Goal: Register for event/course

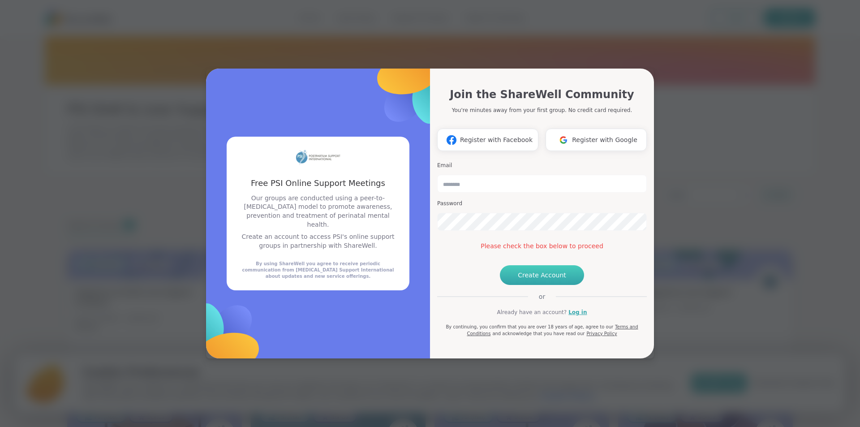
click at [517, 285] on button "Create Account" at bounding box center [542, 275] width 84 height 20
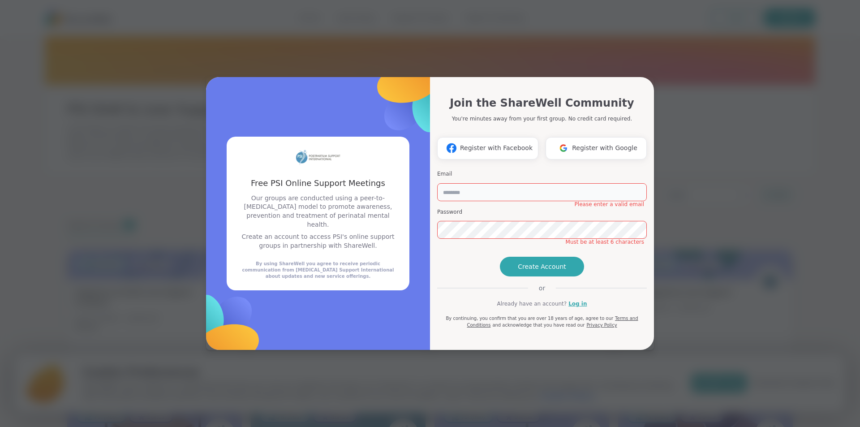
click at [458, 183] on input "email" at bounding box center [542, 192] width 210 height 18
type input "**********"
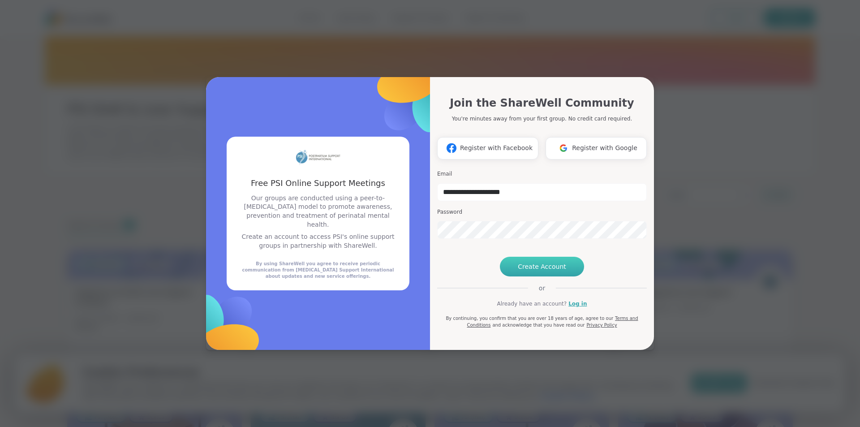
click at [539, 271] on span "Create Account" at bounding box center [542, 266] width 48 height 9
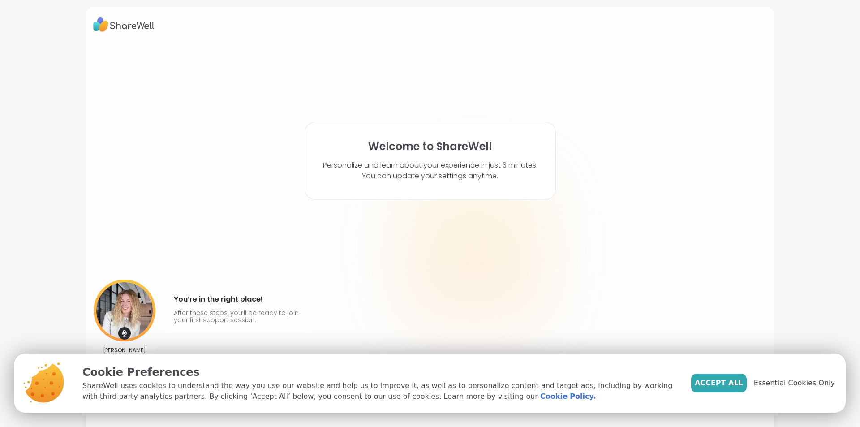
click at [806, 384] on span "Essential Cookies Only" at bounding box center [794, 383] width 81 height 11
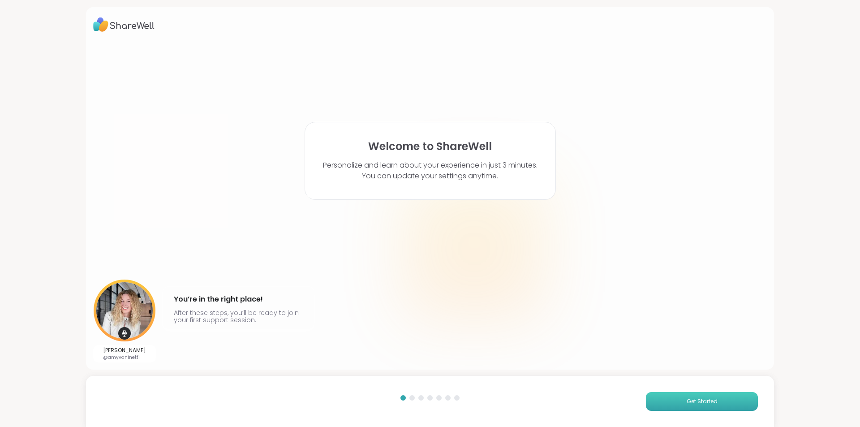
click at [682, 400] on button "Get Started" at bounding box center [702, 401] width 112 height 19
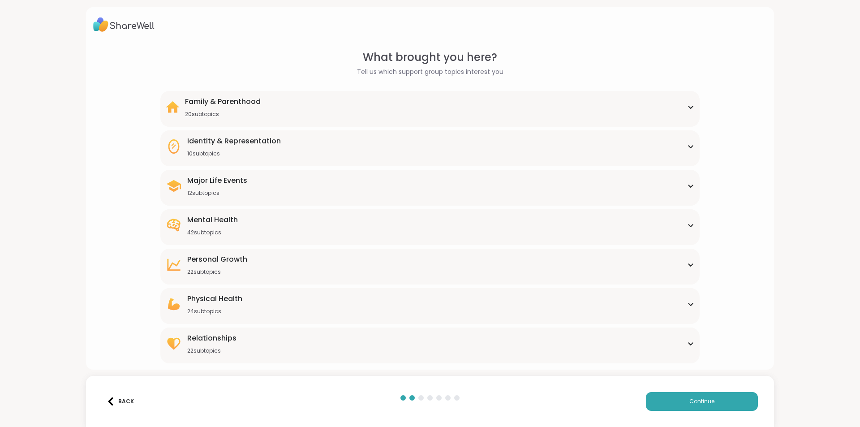
click at [687, 109] on div "Family & Parenthood 20 subtopics" at bounding box center [430, 107] width 528 height 22
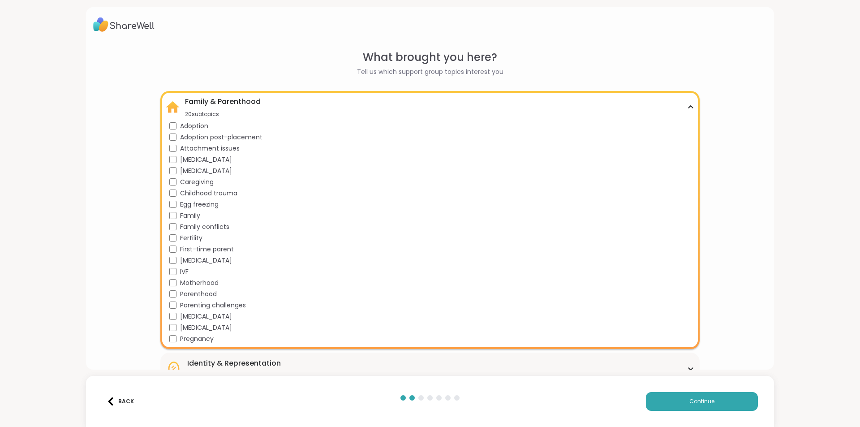
scroll to position [45, 0]
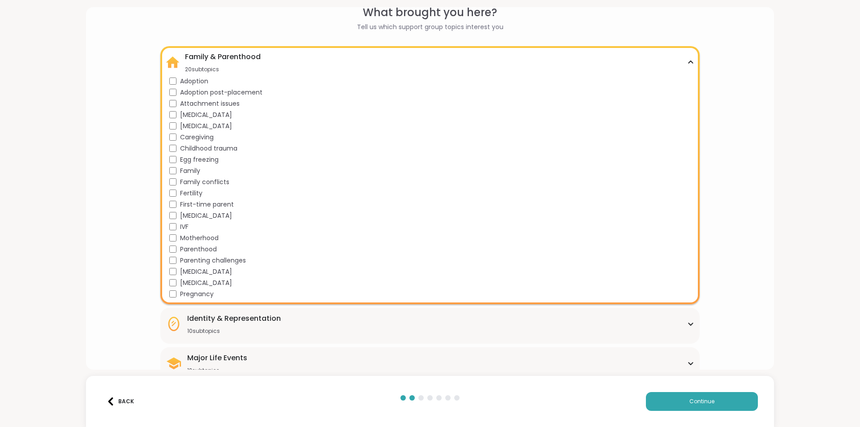
click at [685, 66] on div "Family & Parenthood 20 subtopics" at bounding box center [430, 63] width 528 height 22
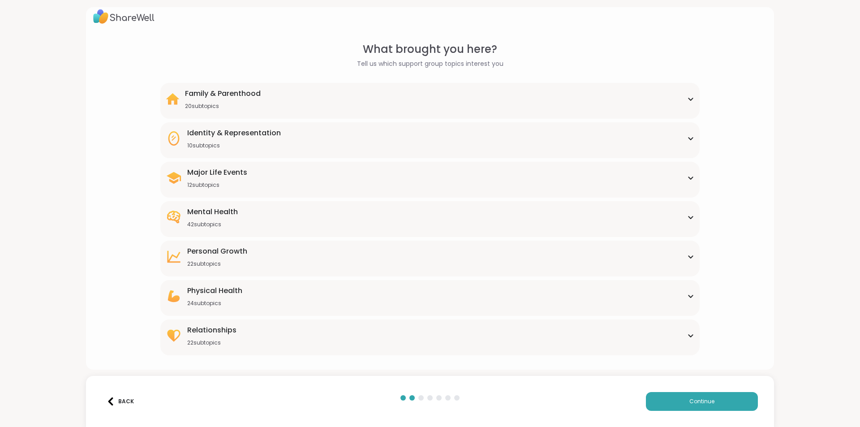
scroll to position [8, 0]
click at [687, 139] on icon at bounding box center [690, 138] width 7 height 4
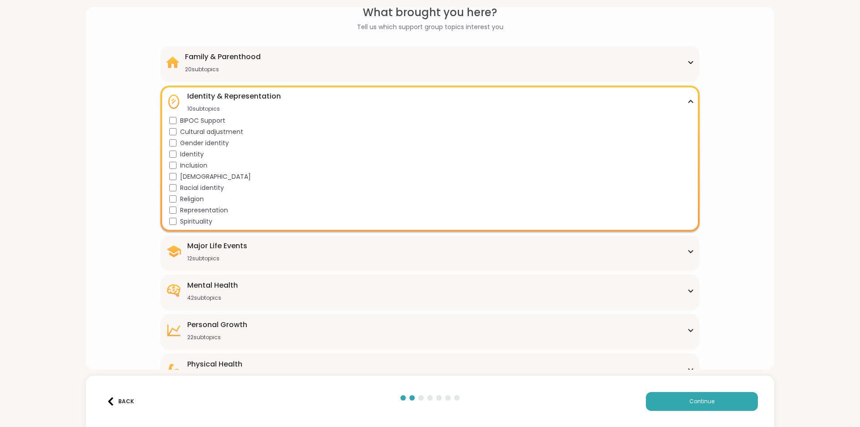
click at [687, 103] on icon at bounding box center [690, 101] width 7 height 4
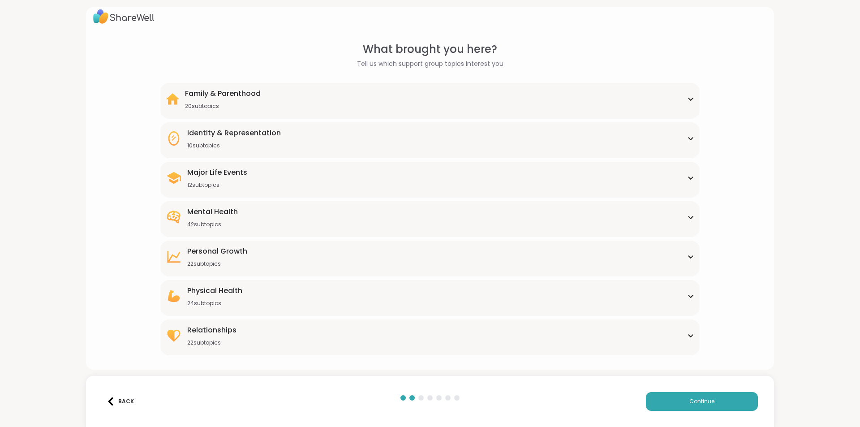
scroll to position [8, 0]
click at [685, 180] on div "Major Life Events 12 subtopics" at bounding box center [430, 178] width 528 height 22
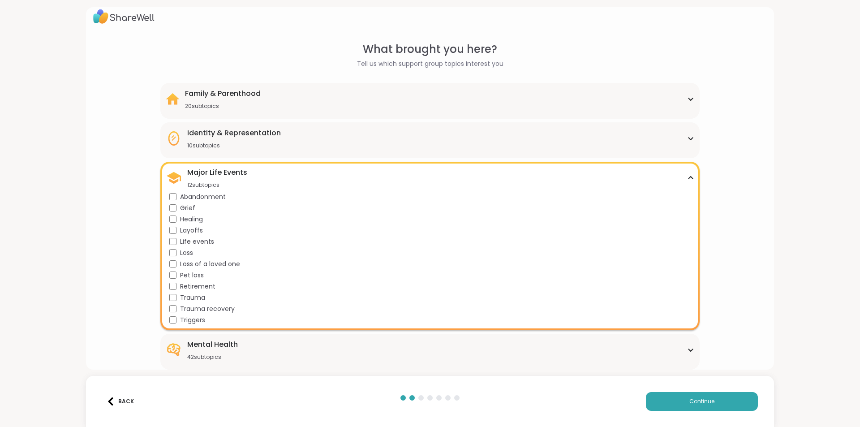
scroll to position [45, 0]
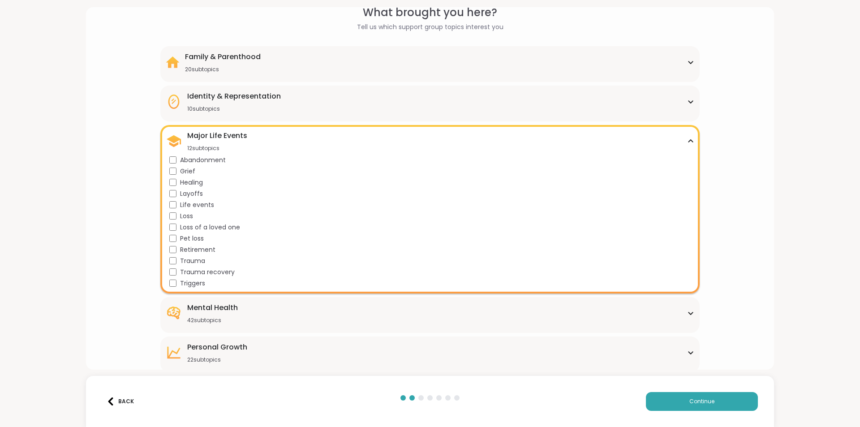
click at [174, 272] on div "Abandonment Grief Healing Layoffs Life events Loss Loss of a loved one Pet loss…" at bounding box center [431, 221] width 525 height 133
click at [688, 142] on div "Major Life Events 12 subtopics Abandonment Grief Healing Layoffs Life events Lo…" at bounding box center [429, 209] width 539 height 168
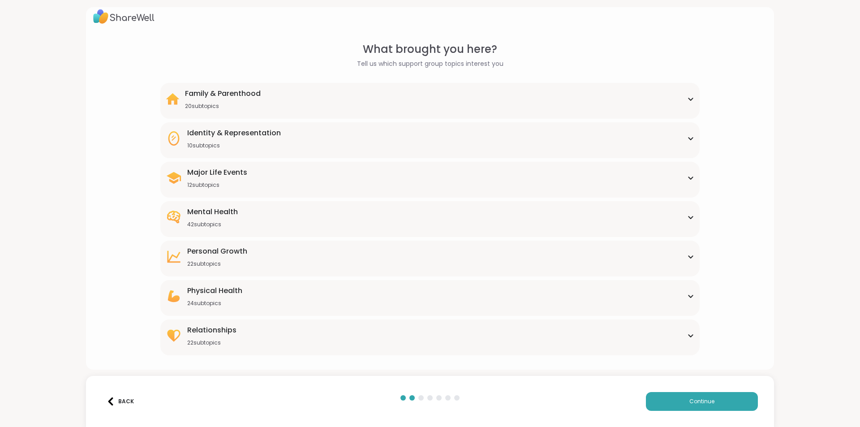
scroll to position [8, 0]
click at [676, 217] on div "Mental Health 42 subtopics" at bounding box center [430, 218] width 528 height 22
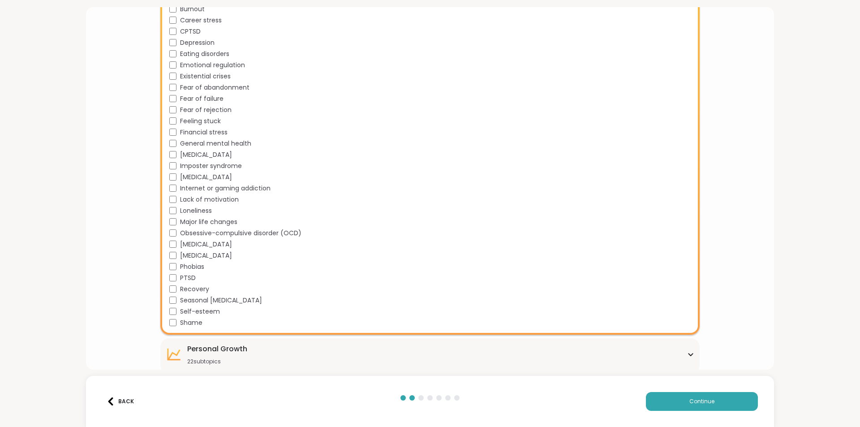
scroll to position [179, 0]
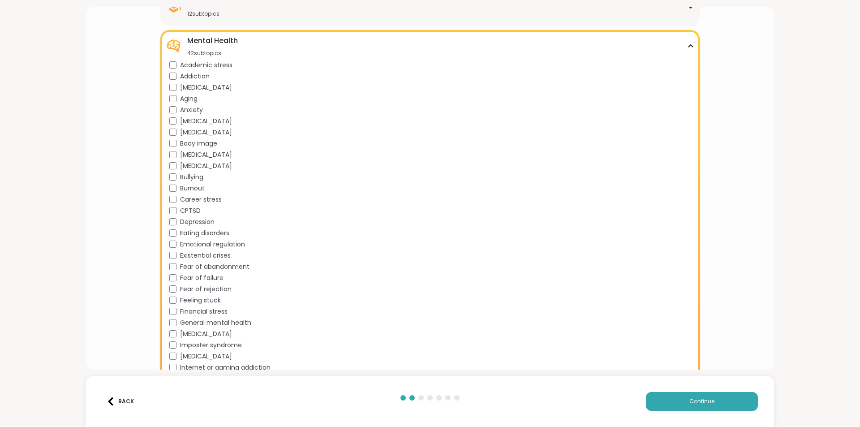
click at [687, 47] on icon at bounding box center [690, 46] width 7 height 4
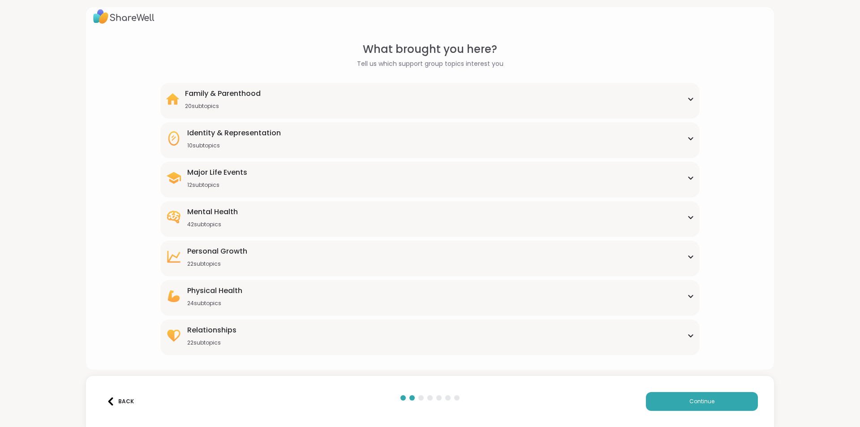
scroll to position [8, 0]
click at [689, 178] on icon at bounding box center [691, 178] width 4 height 2
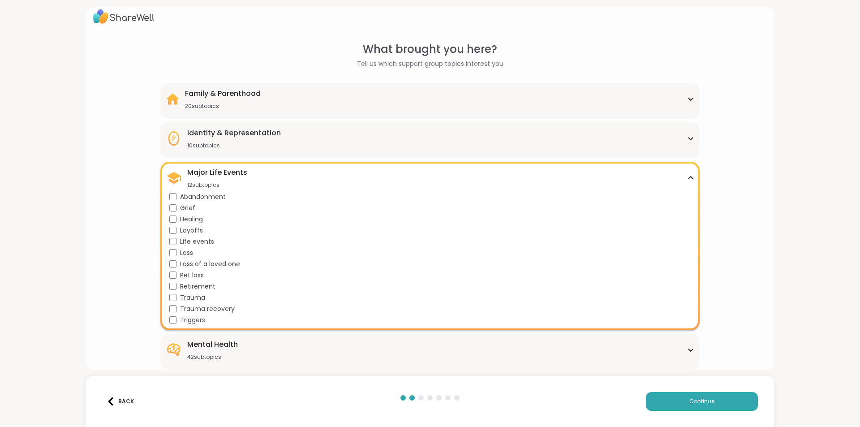
scroll to position [126, 0]
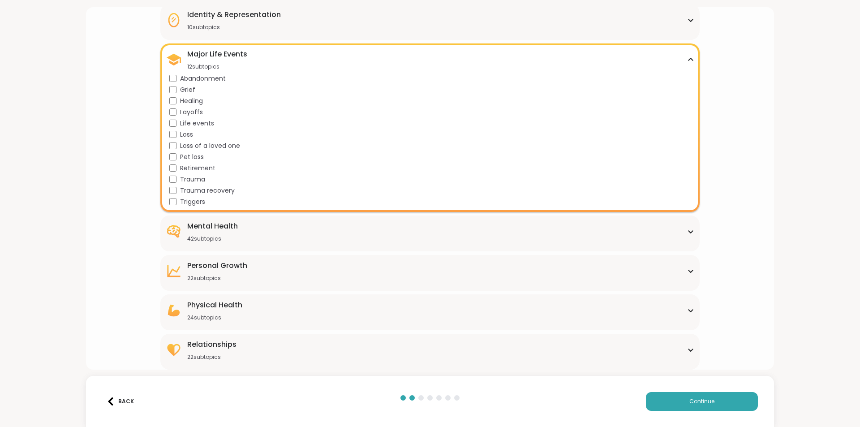
click at [687, 61] on icon at bounding box center [690, 59] width 7 height 4
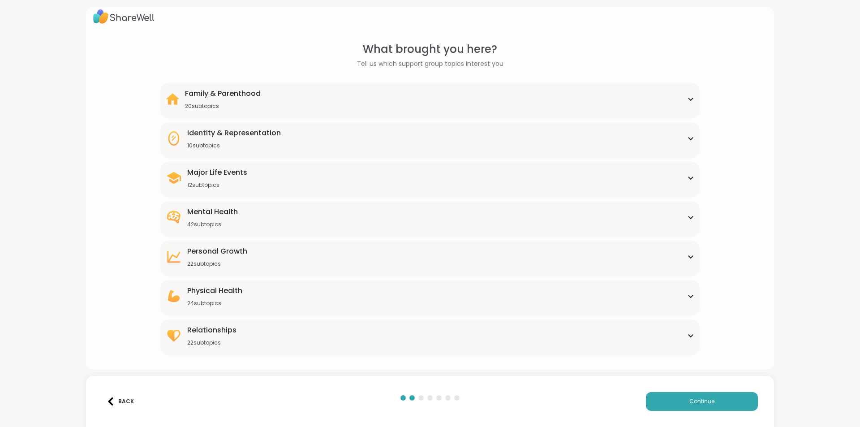
scroll to position [8, 0]
click at [689, 135] on div "Identity & Representation 10 subtopics BIPOC Support Cultural adjustment Gender…" at bounding box center [429, 140] width 539 height 36
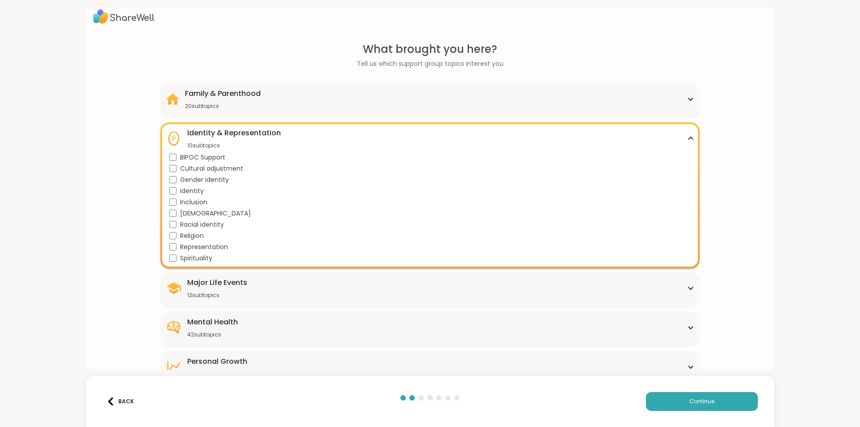
scroll to position [104, 0]
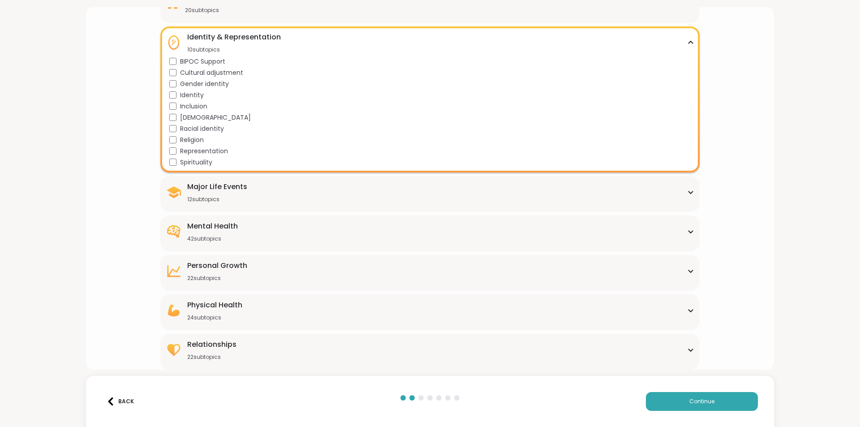
click at [687, 46] on div "Identity & Representation 10 subtopics" at bounding box center [430, 43] width 528 height 22
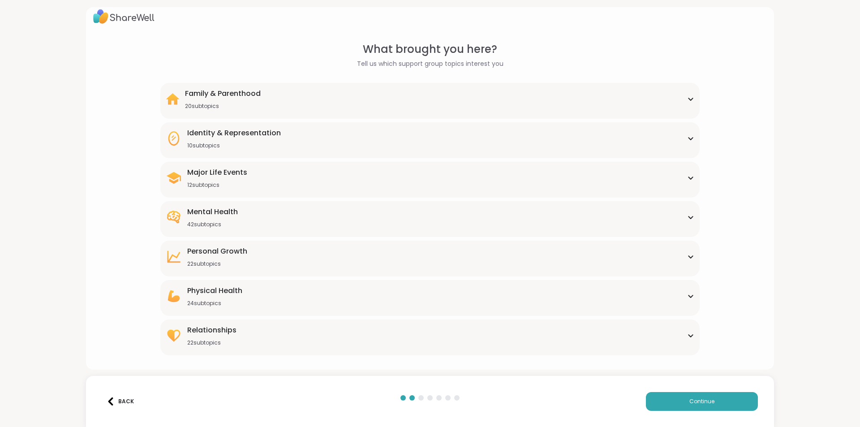
scroll to position [8, 0]
click at [687, 98] on icon at bounding box center [690, 99] width 7 height 4
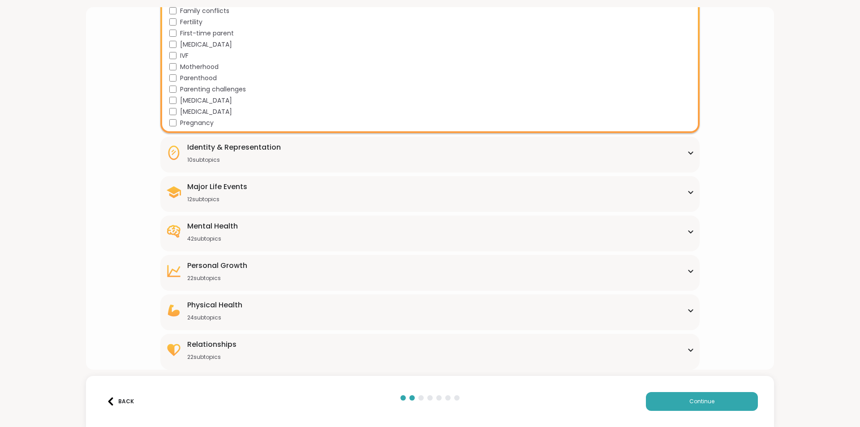
scroll to position [0, 0]
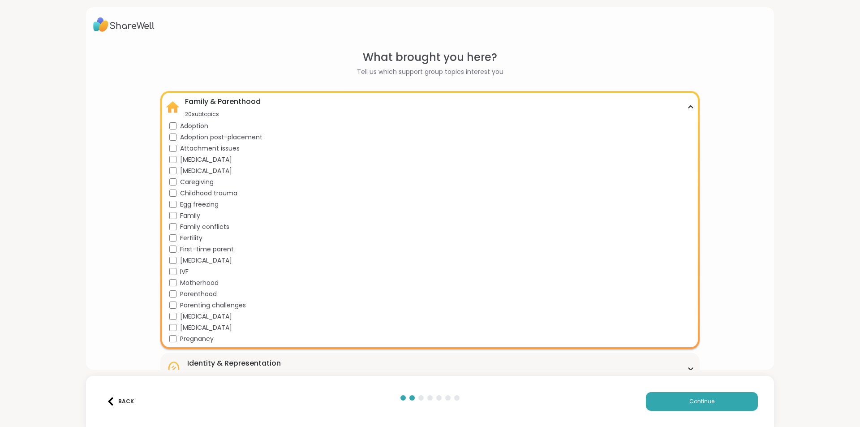
click at [689, 106] on icon at bounding box center [691, 107] width 4 height 2
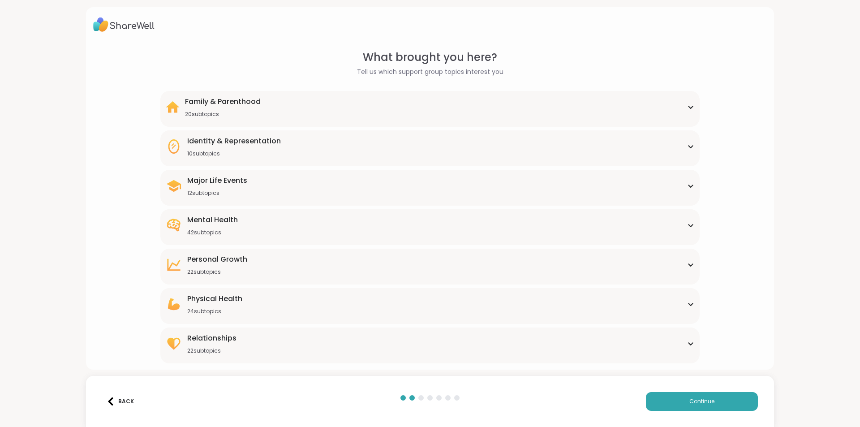
click at [680, 267] on div "Personal Growth 22 subtopics" at bounding box center [430, 265] width 528 height 22
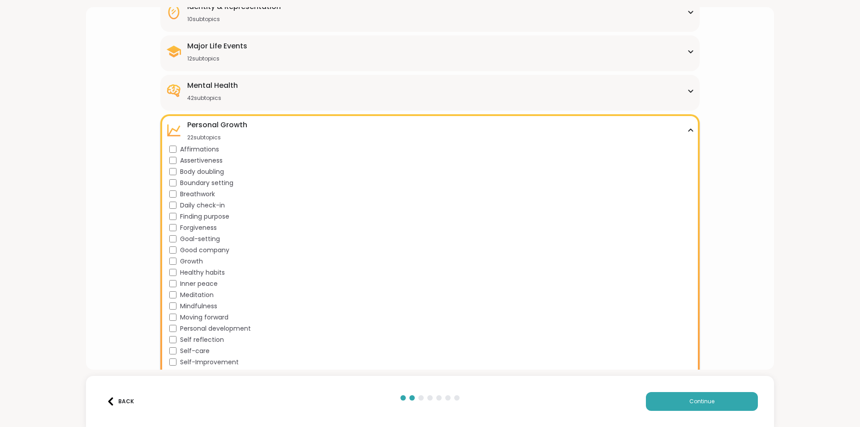
scroll to position [179, 0]
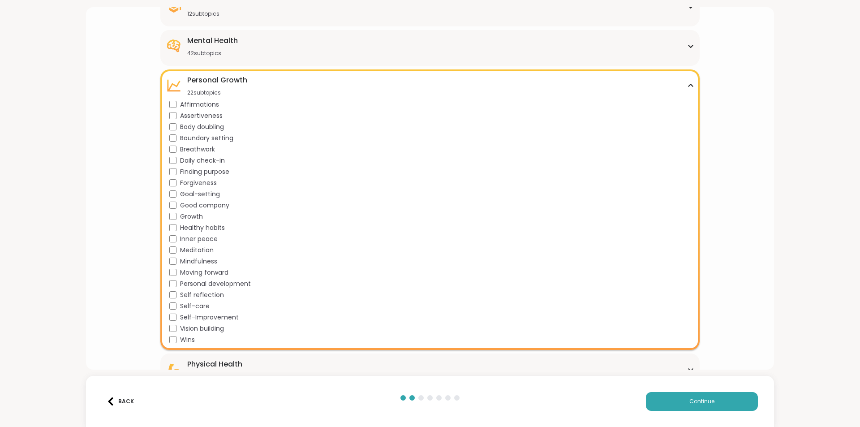
click at [680, 85] on div "Personal Growth 22 subtopics" at bounding box center [430, 86] width 528 height 22
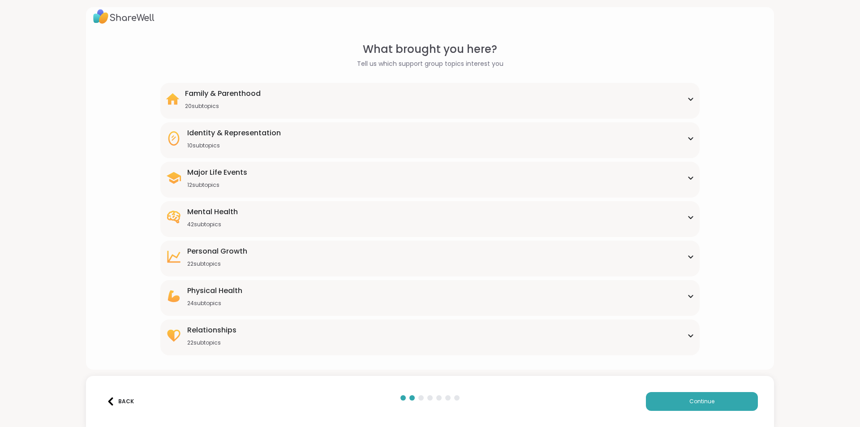
scroll to position [8, 0]
click at [689, 296] on icon at bounding box center [691, 296] width 4 height 2
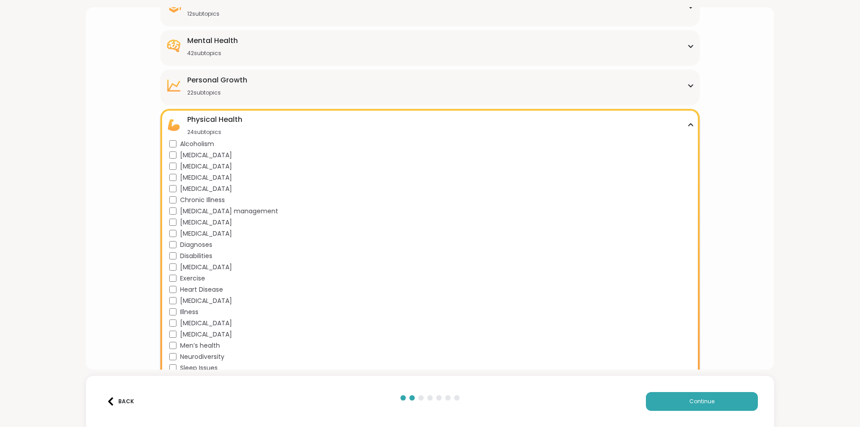
scroll to position [224, 0]
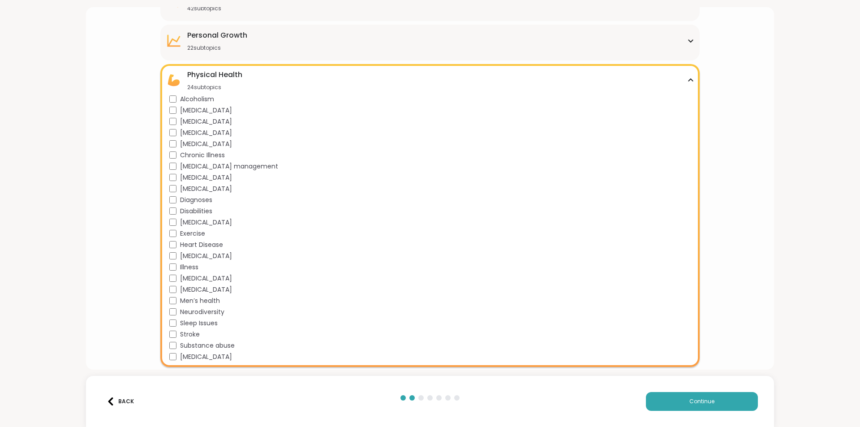
click at [687, 79] on icon at bounding box center [690, 80] width 7 height 4
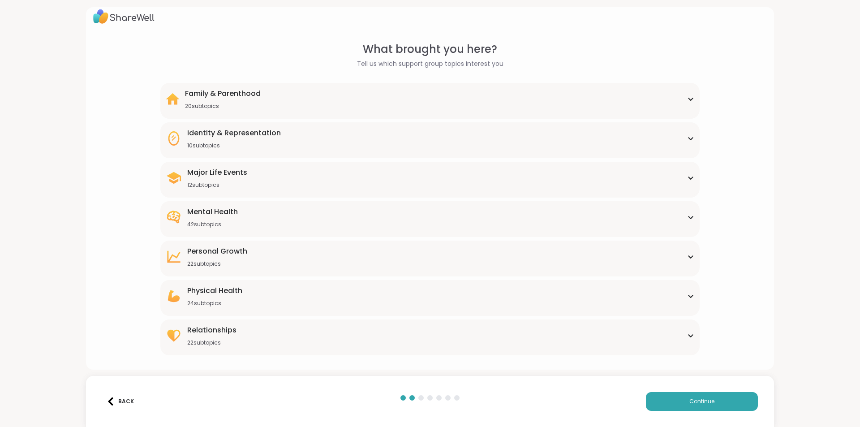
scroll to position [8, 0]
click at [681, 300] on div "Physical Health 24 subtopics" at bounding box center [430, 296] width 528 height 22
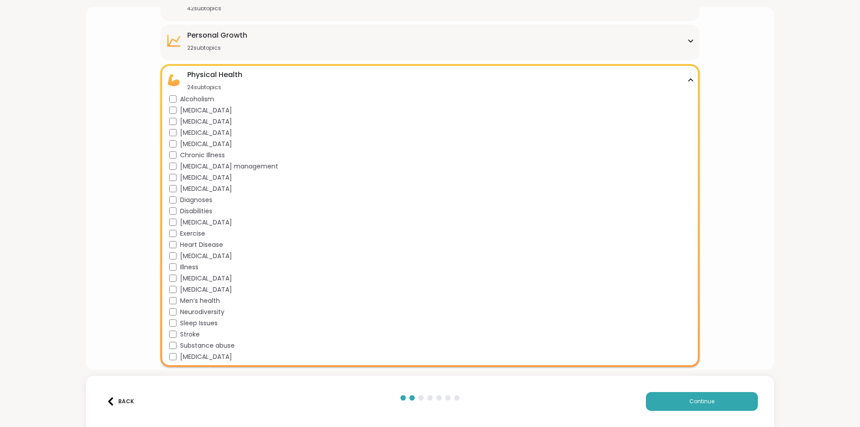
click at [687, 80] on icon at bounding box center [690, 80] width 7 height 4
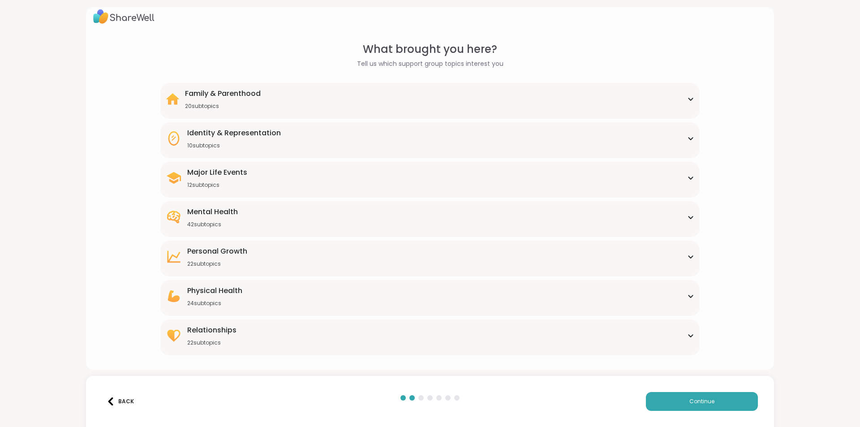
scroll to position [8, 0]
click at [689, 337] on div "Relationships 22 subtopics Being single Cheating Closure Codependency Dating Di…" at bounding box center [429, 337] width 539 height 36
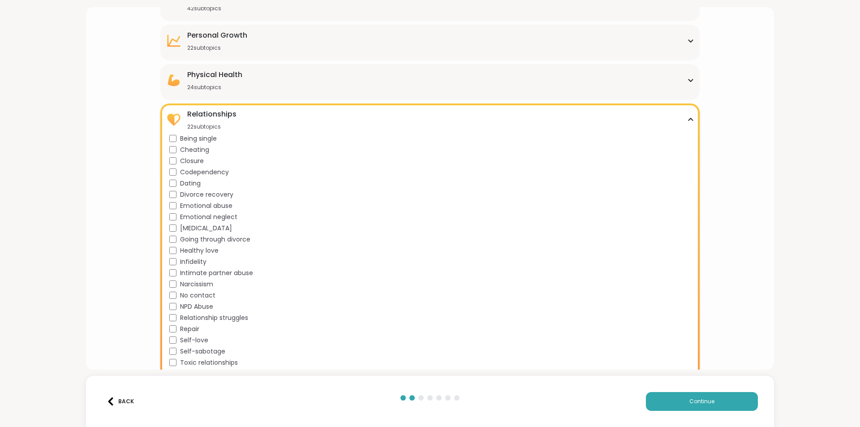
scroll to position [238, 0]
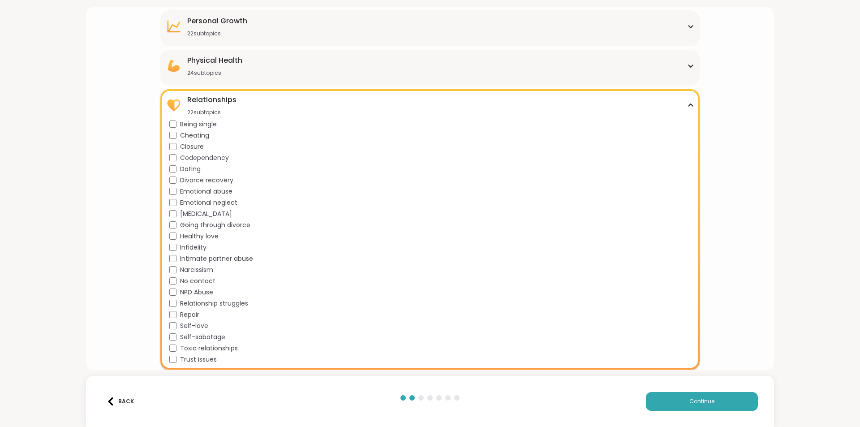
click at [687, 104] on icon at bounding box center [690, 105] width 7 height 4
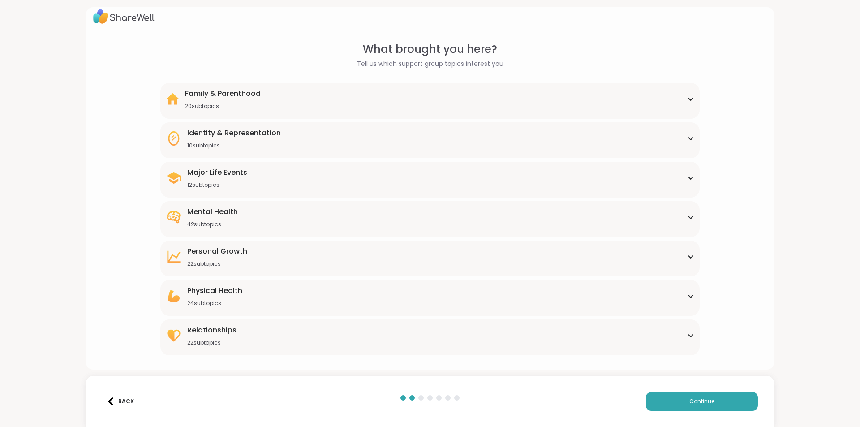
scroll to position [8, 0]
click at [722, 401] on button "Continue" at bounding box center [702, 401] width 112 height 19
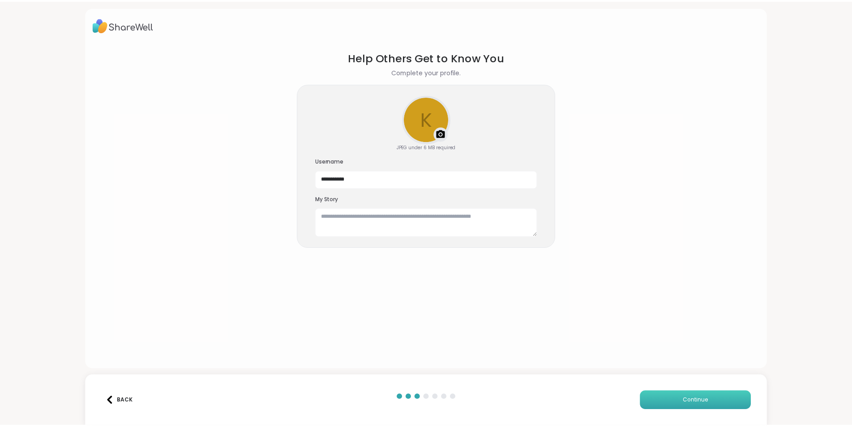
scroll to position [0, 0]
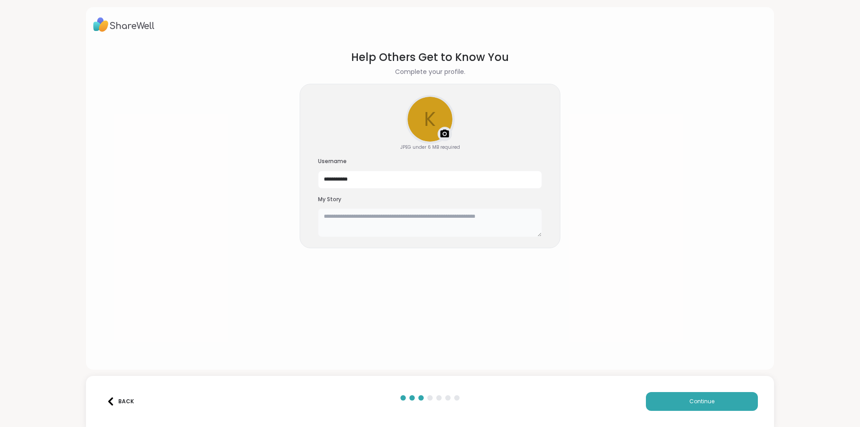
click at [370, 219] on textarea at bounding box center [430, 222] width 224 height 29
type textarea "*"
type textarea "**********"
click at [713, 405] on button "Continue" at bounding box center [702, 401] width 112 height 19
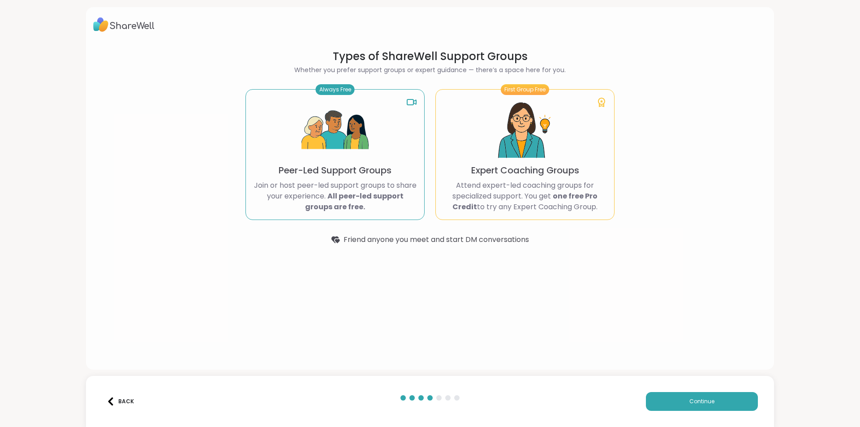
click at [301, 193] on p "Join or host peer-led support groups to share your experience. All peer-led sup…" at bounding box center [335, 196] width 164 height 32
click at [465, 151] on div "First Group Free Expert Coaching Groups Attend expert-led coaching groups for s…" at bounding box center [524, 154] width 179 height 131
click at [388, 167] on div "Always Free Peer-Led Support Groups Join or host peer-led support groups to sha…" at bounding box center [334, 154] width 179 height 131
click at [664, 405] on button "Continue" at bounding box center [702, 401] width 112 height 19
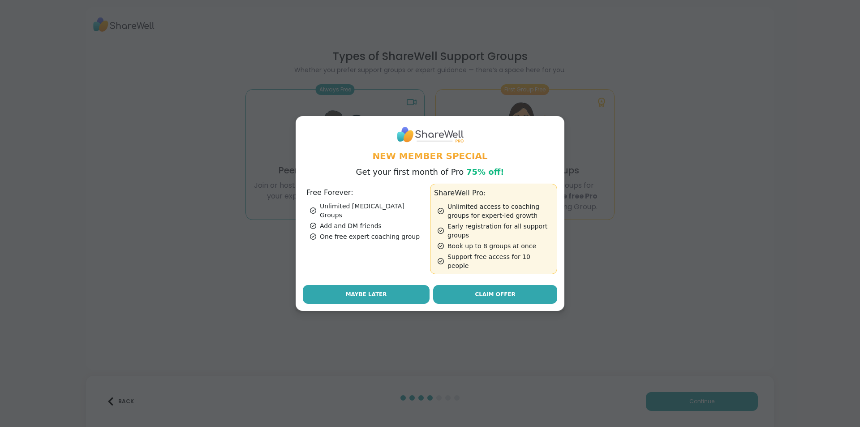
click at [351, 290] on span "Maybe Later" at bounding box center [366, 294] width 41 height 8
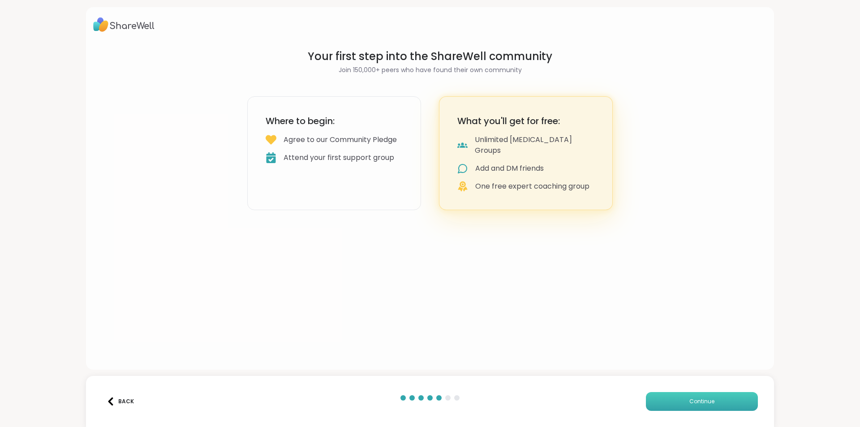
click at [678, 399] on button "Continue" at bounding box center [702, 401] width 112 height 19
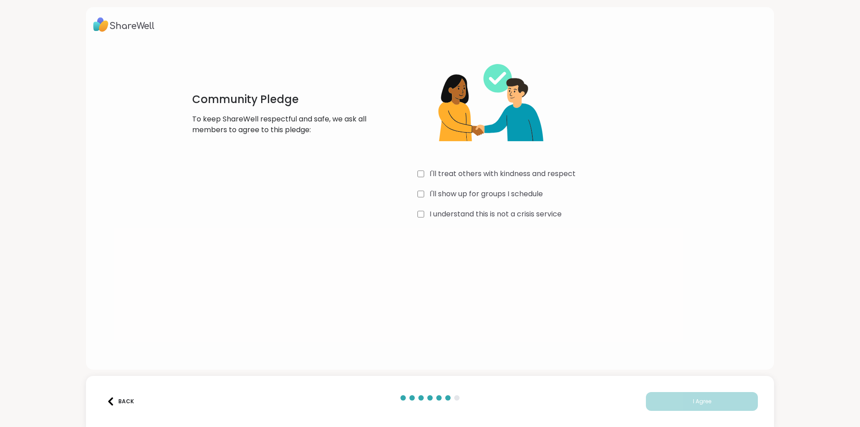
click at [422, 175] on div "I'll treat others with kindness and respect" at bounding box center [551, 173] width 268 height 11
click at [666, 401] on button "I Agree" at bounding box center [702, 401] width 112 height 19
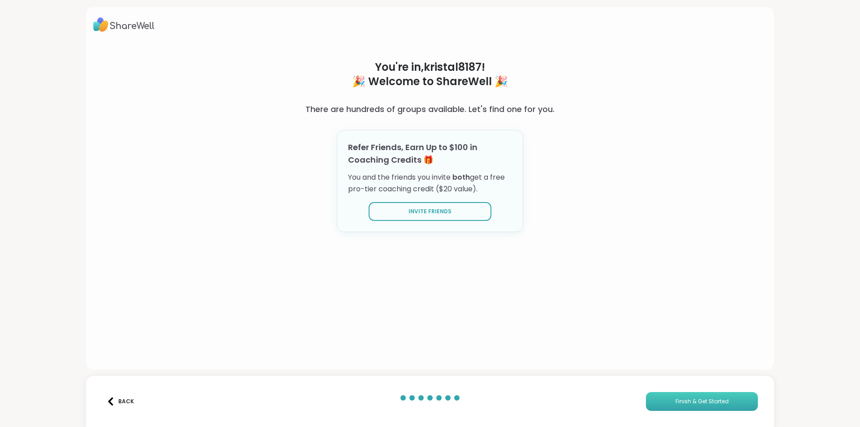
click at [664, 398] on button "Finish & Get Started" at bounding box center [702, 401] width 112 height 19
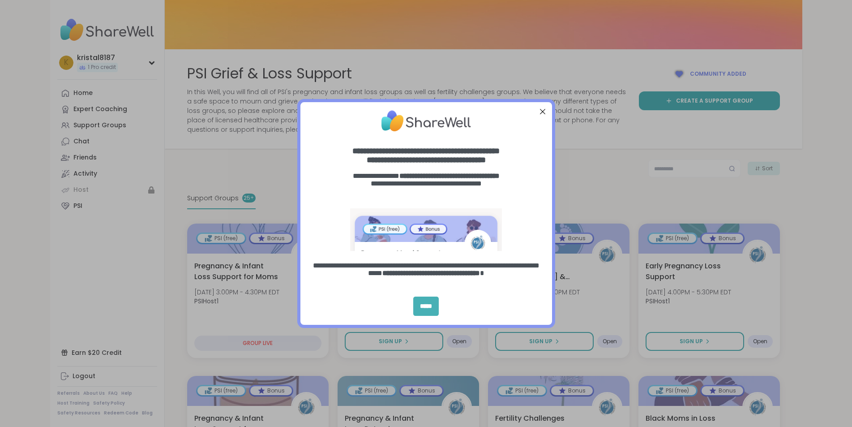
drag, startPoint x: 423, startPoint y: 300, endPoint x: 428, endPoint y: 299, distance: 4.6
click at [424, 300] on div "*****" at bounding box center [426, 306] width 26 height 19
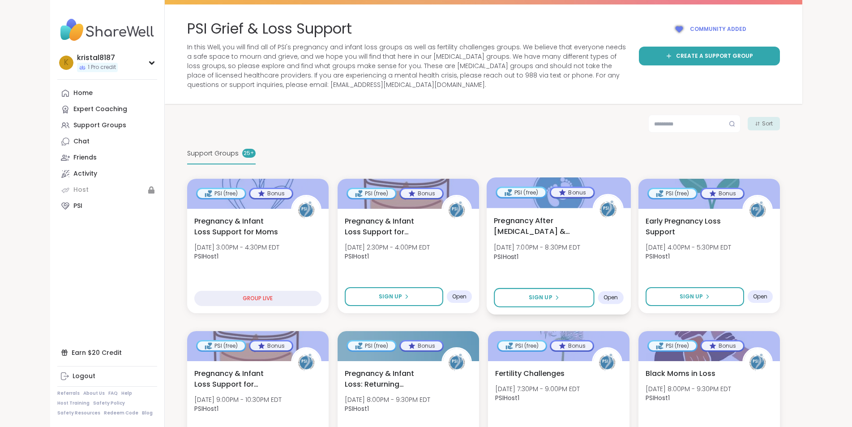
scroll to position [90, 0]
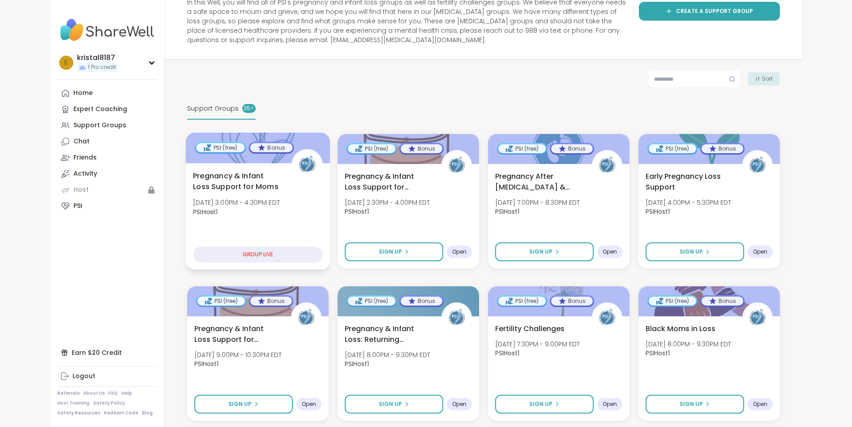
click at [203, 247] on div "GROUP LIVE" at bounding box center [258, 255] width 130 height 16
click at [239, 247] on div "GROUP LIVE" at bounding box center [258, 255] width 130 height 16
click at [262, 174] on div "Pregnancy & Infant Loss Support for Moms Fri, Oct 10 | 3:00PM - 4:30PM EDT PSIH…" at bounding box center [258, 195] width 130 height 51
click at [769, 249] on span "Open" at bounding box center [761, 252] width 15 height 7
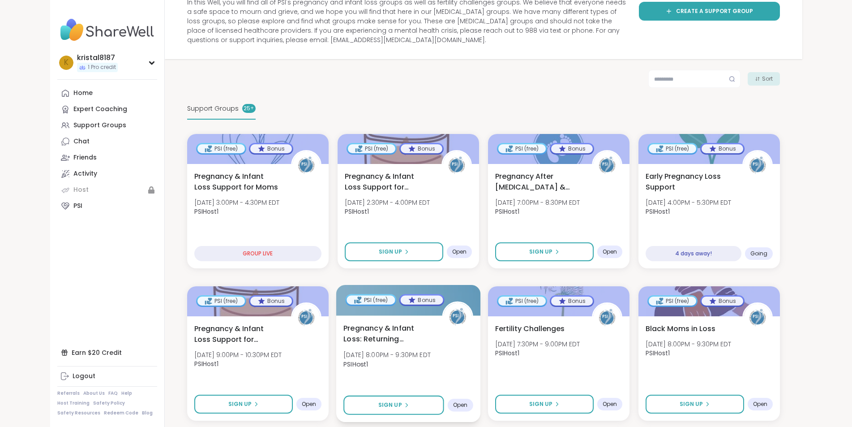
scroll to position [179, 0]
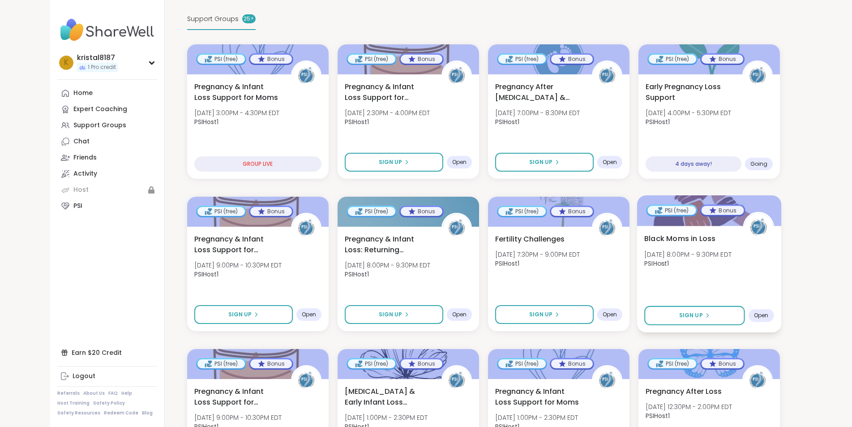
click at [769, 312] on span "Open" at bounding box center [761, 315] width 15 height 7
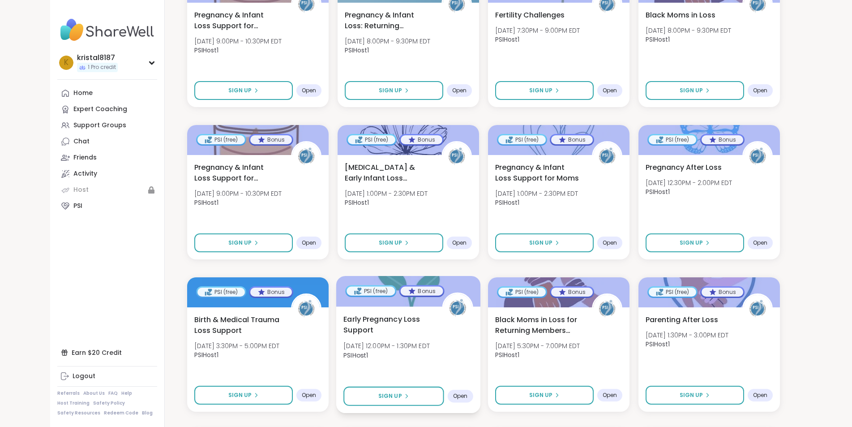
scroll to position [448, 0]
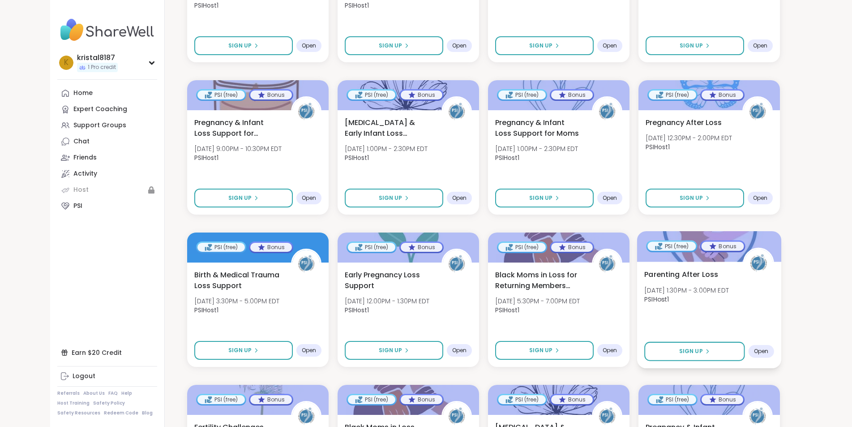
click at [774, 345] on div "Open" at bounding box center [762, 351] width 26 height 13
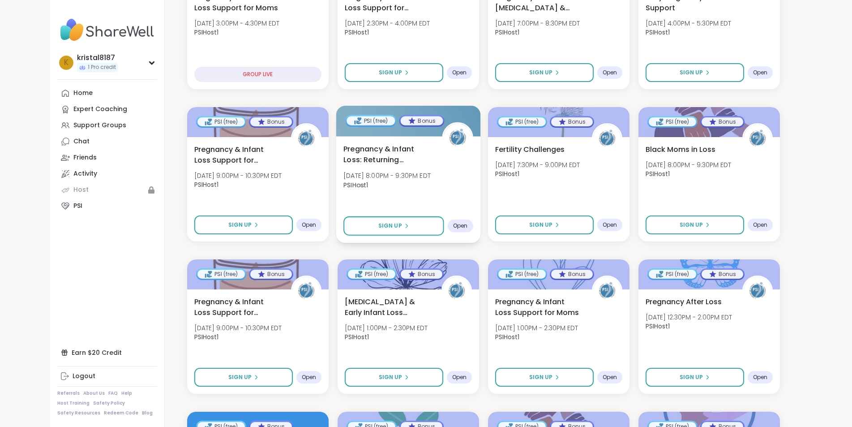
scroll to position [314, 0]
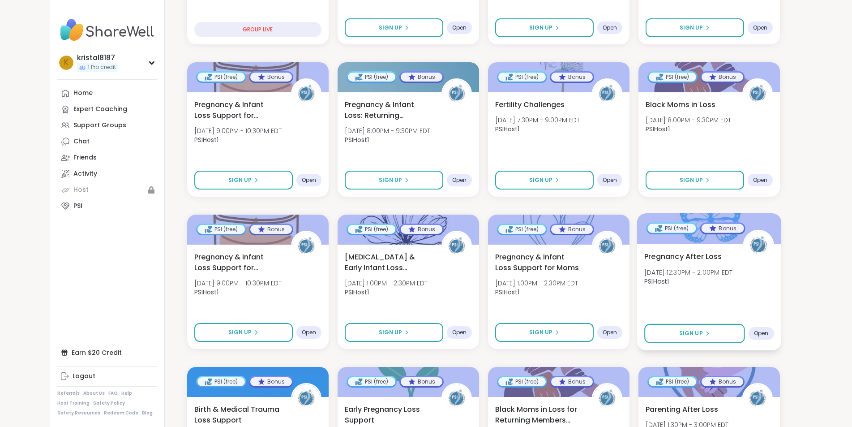
click at [733, 267] on span "[DATE] 12:30PM - 2:00PM EDT" at bounding box center [689, 271] width 88 height 9
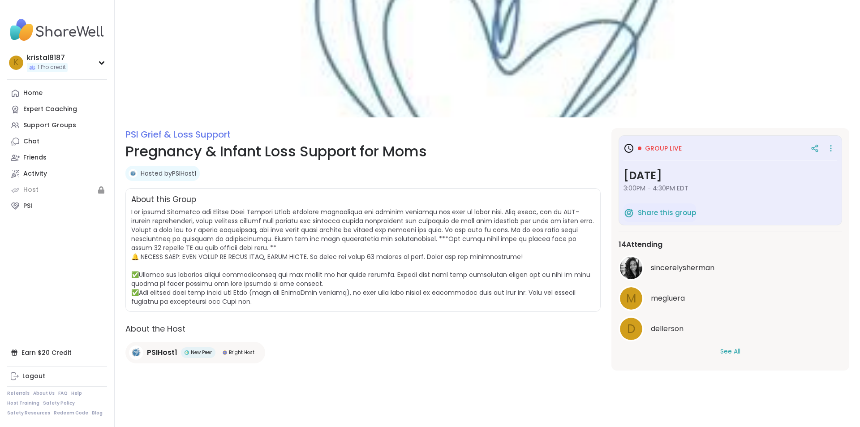
click at [722, 351] on button "See All" at bounding box center [730, 351] width 20 height 9
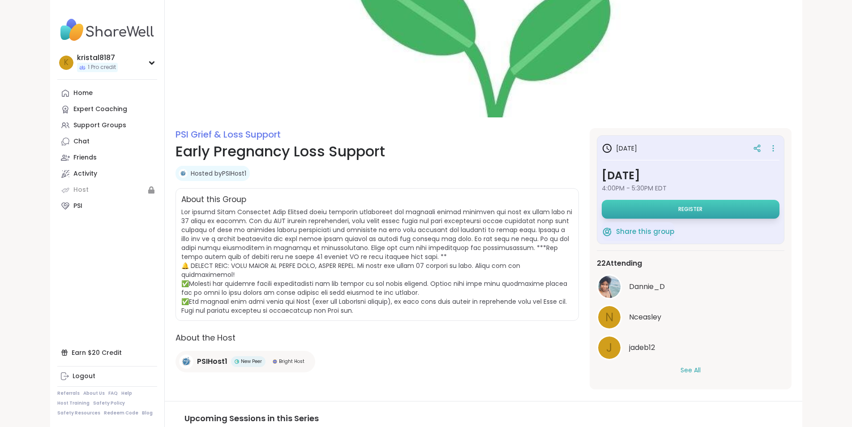
click at [703, 207] on span "Register" at bounding box center [691, 209] width 24 height 7
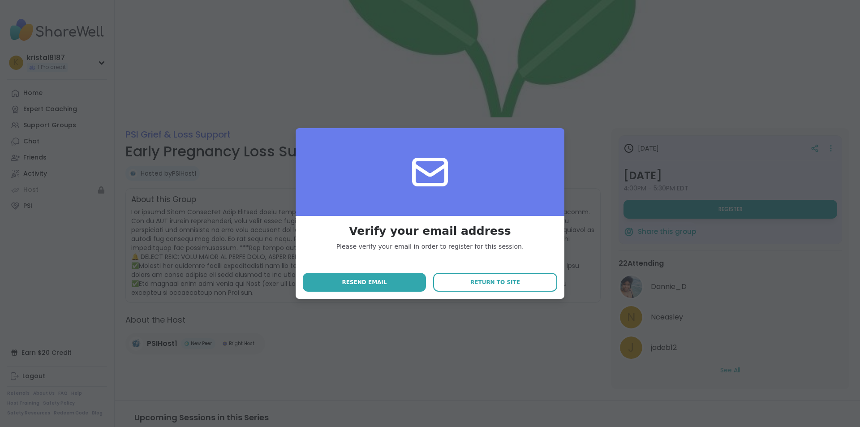
click at [526, 286] on button "Return to site" at bounding box center [495, 282] width 124 height 19
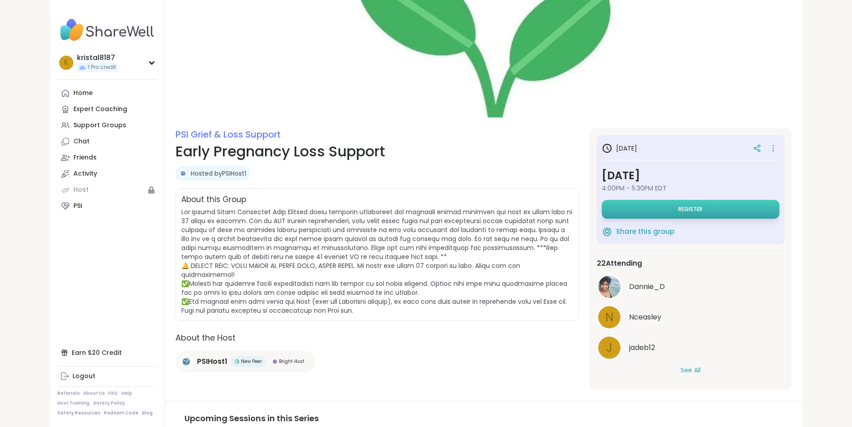
click at [703, 210] on span "Register" at bounding box center [691, 209] width 24 height 7
select select "**"
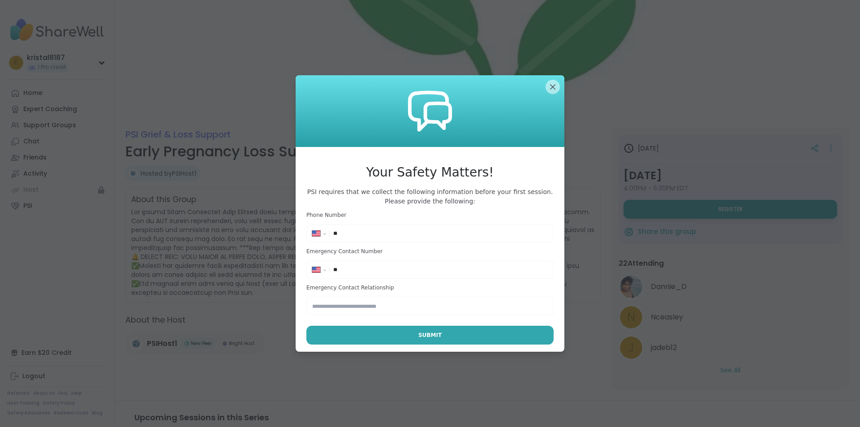
drag, startPoint x: 344, startPoint y: 232, endPoint x: 350, endPoint y: 232, distance: 5.8
click at [344, 232] on input "**" at bounding box center [440, 233] width 215 height 9
type input "**********"
click at [365, 271] on input "**" at bounding box center [440, 269] width 215 height 9
type input "**********"
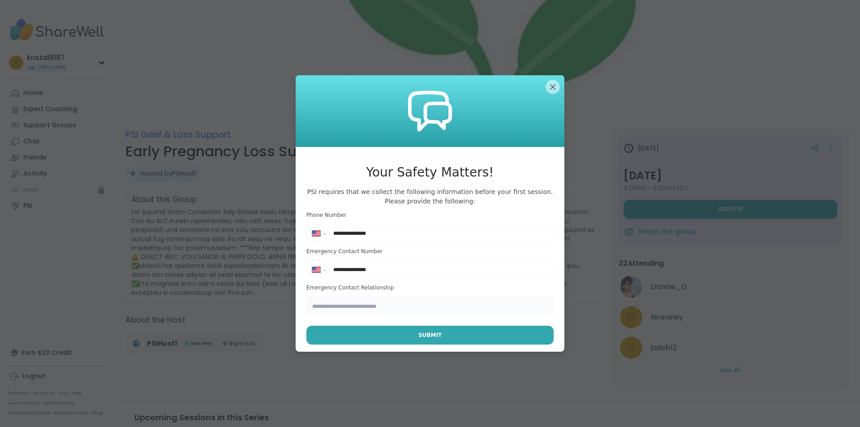
click at [361, 308] on input "text" at bounding box center [429, 306] width 247 height 18
type input "******"
click at [392, 333] on button "Submit" at bounding box center [429, 335] width 247 height 19
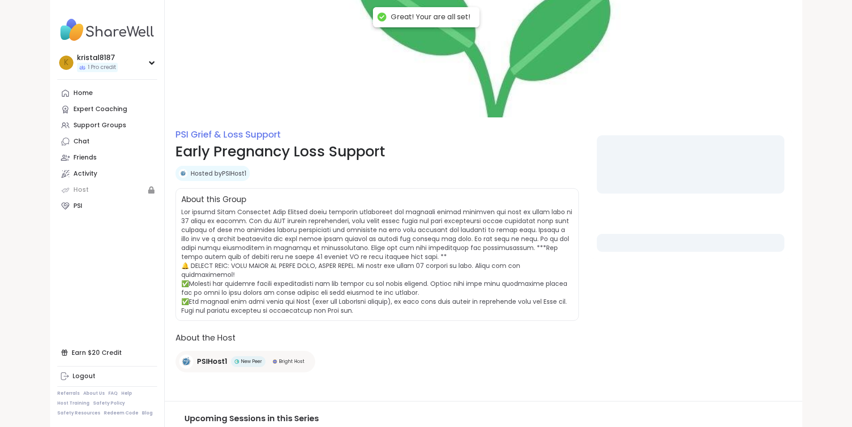
select select "**"
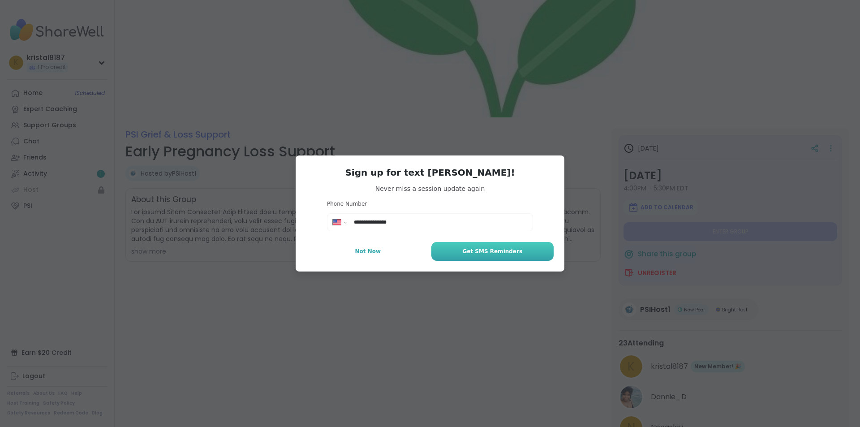
click at [486, 250] on span "Get SMS Reminders" at bounding box center [492, 251] width 60 height 8
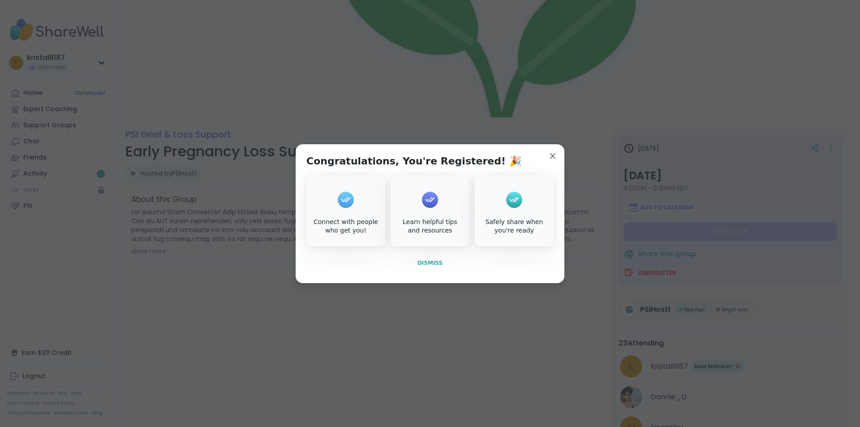
click at [435, 263] on span "Dismiss" at bounding box center [429, 263] width 25 height 6
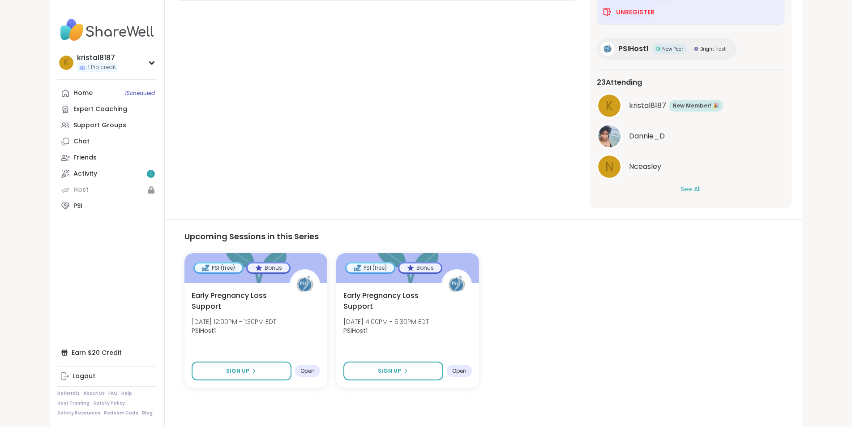
scroll to position [216, 0]
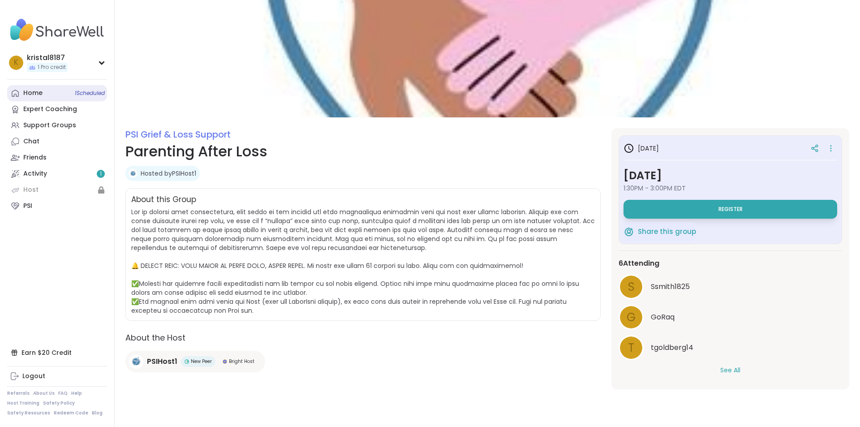
click at [35, 90] on div "Home 1 Scheduled" at bounding box center [32, 93] width 19 height 9
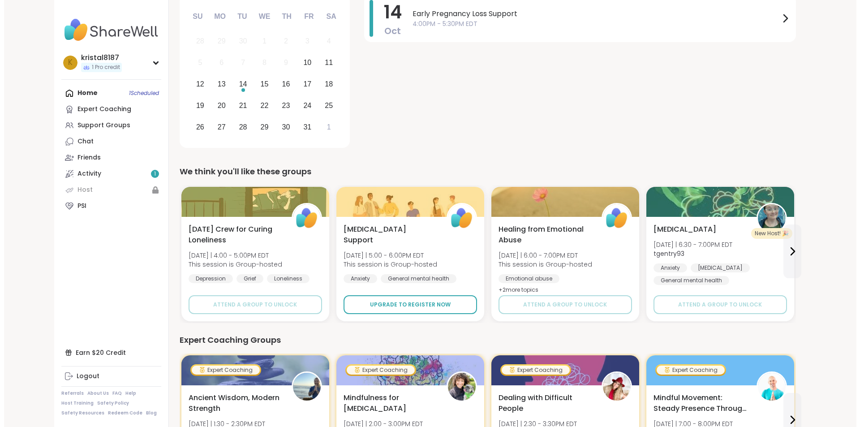
scroll to position [179, 0]
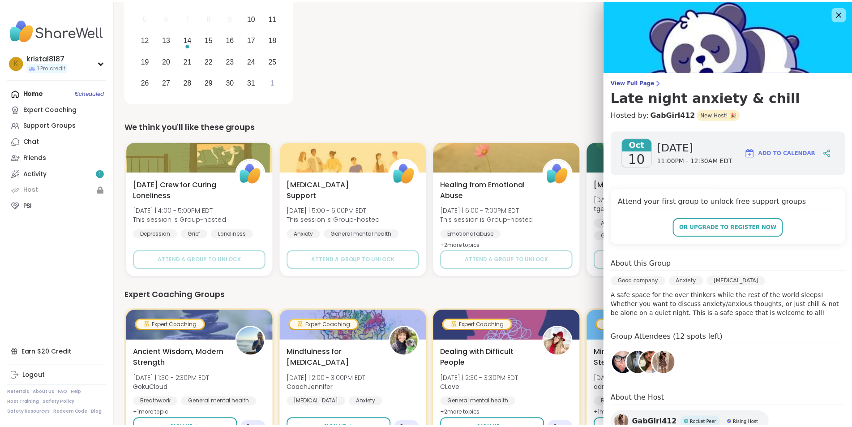
scroll to position [50, 0]
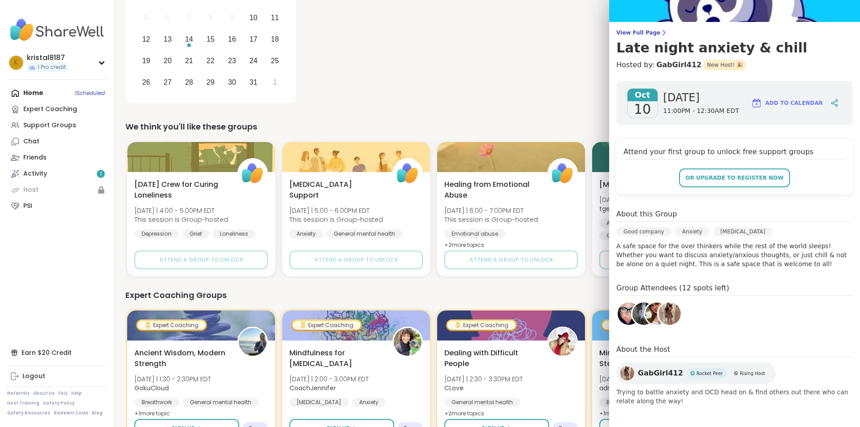
click at [410, 74] on div "14 Oct Early Pregnancy Loss Support 4:00PM - 5:30PM EDT" at bounding box center [579, 28] width 539 height 156
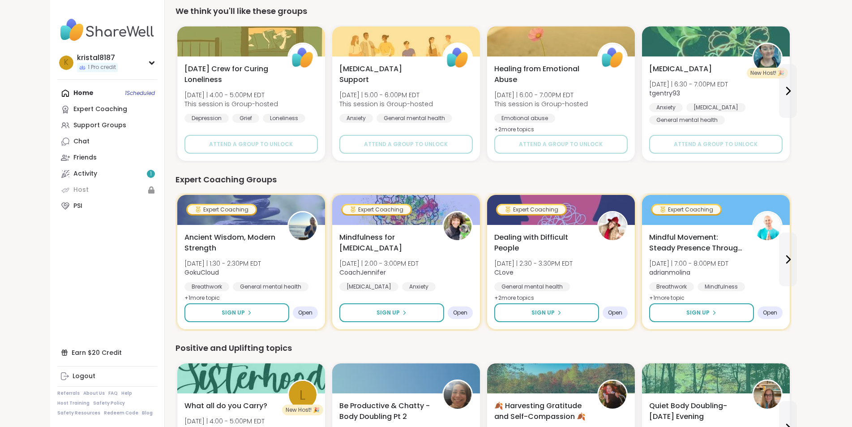
scroll to position [205, 0]
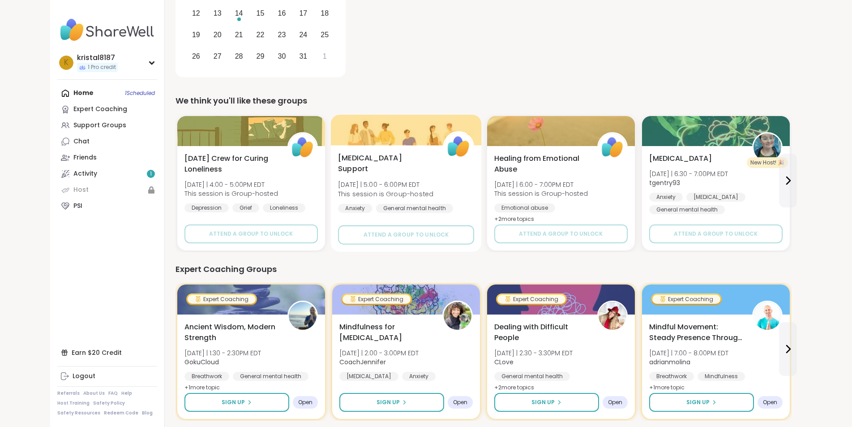
drag, startPoint x: 343, startPoint y: 138, endPoint x: 353, endPoint y: 132, distance: 12.1
click at [349, 136] on div at bounding box center [406, 130] width 151 height 30
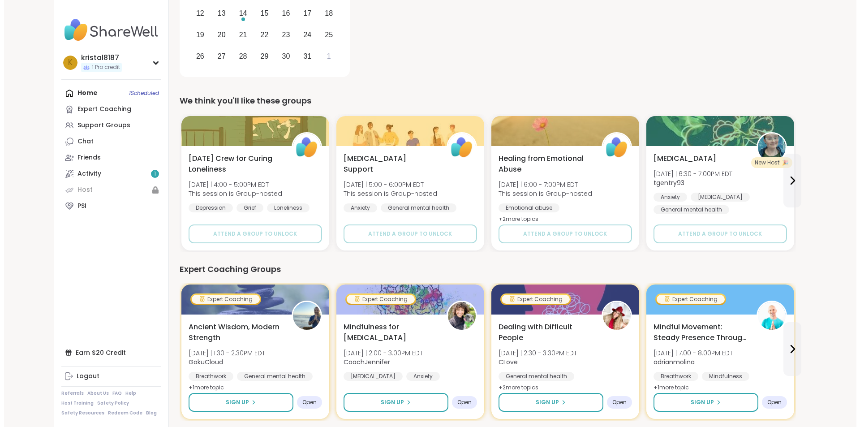
scroll to position [0, 0]
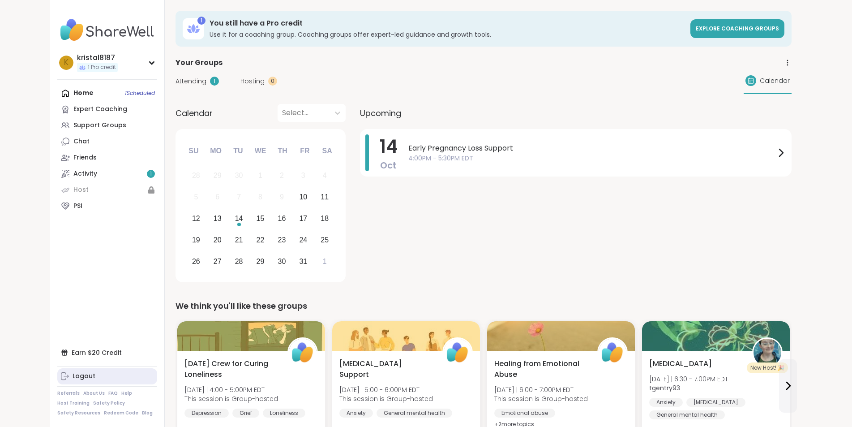
click at [73, 376] on div "Logout" at bounding box center [84, 376] width 23 height 9
